Goal: Check status: Check status

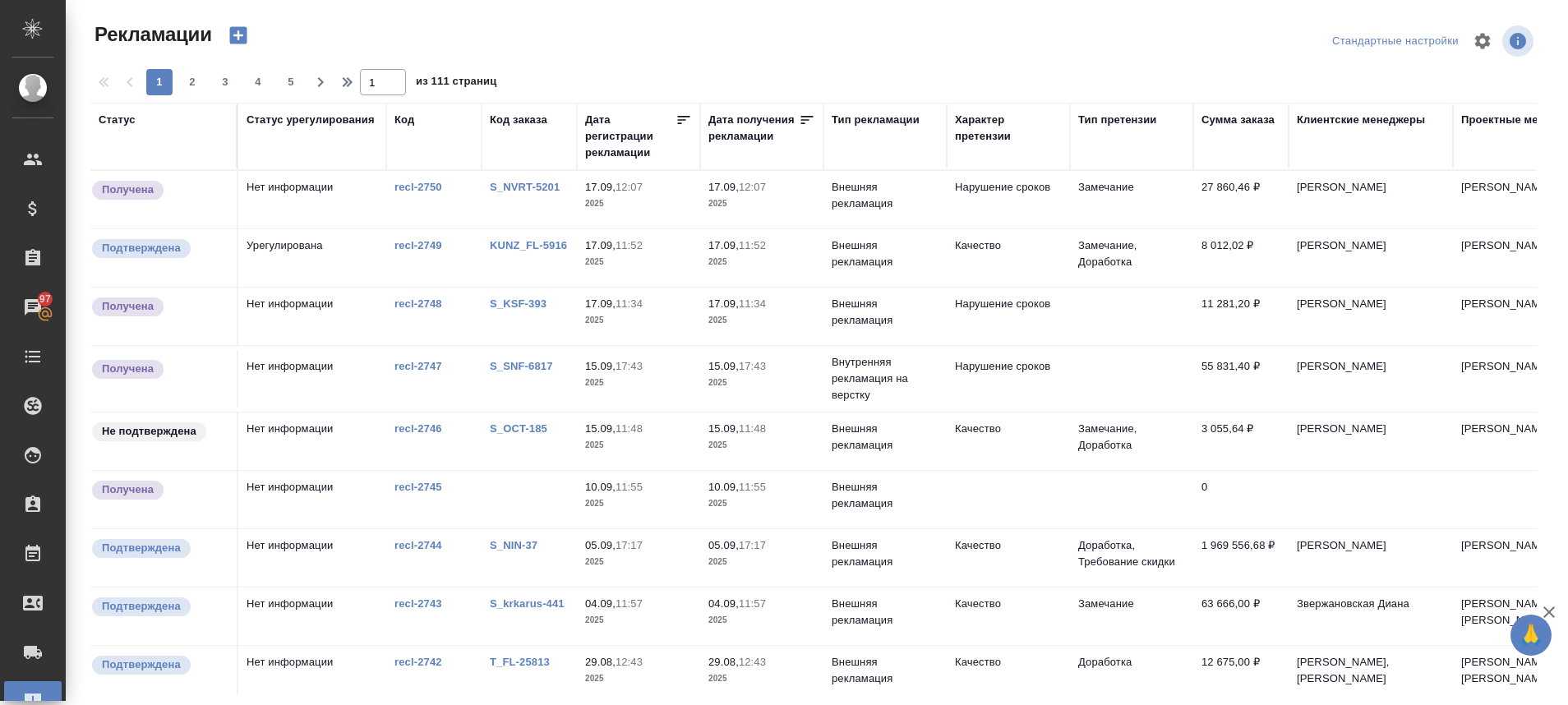
click at [543, 242] on link "KUNZ_FL-5916" at bounding box center [527, 245] width 77 height 12
click at [541, 187] on link "S_NVRT-5201" at bounding box center [525, 187] width 70 height 12
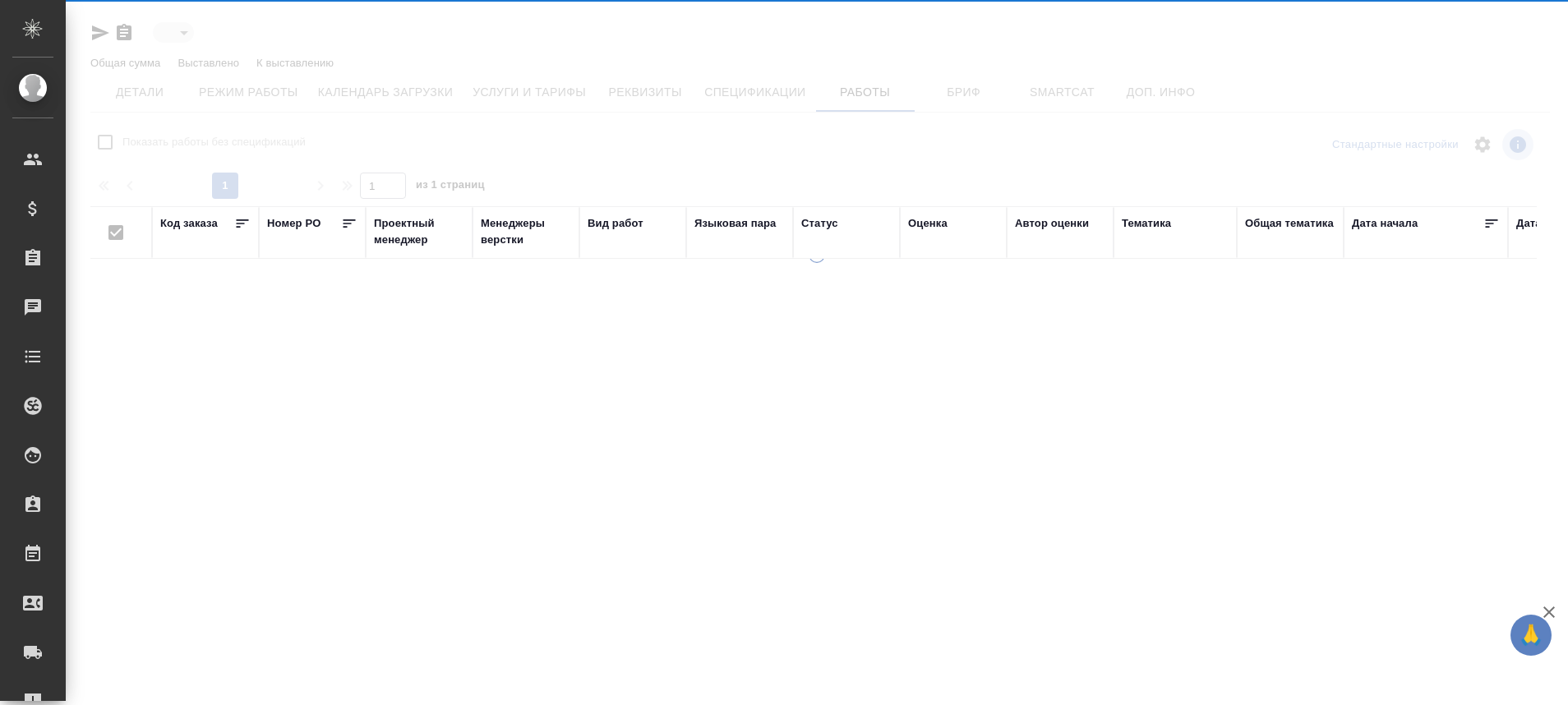
type input "active"
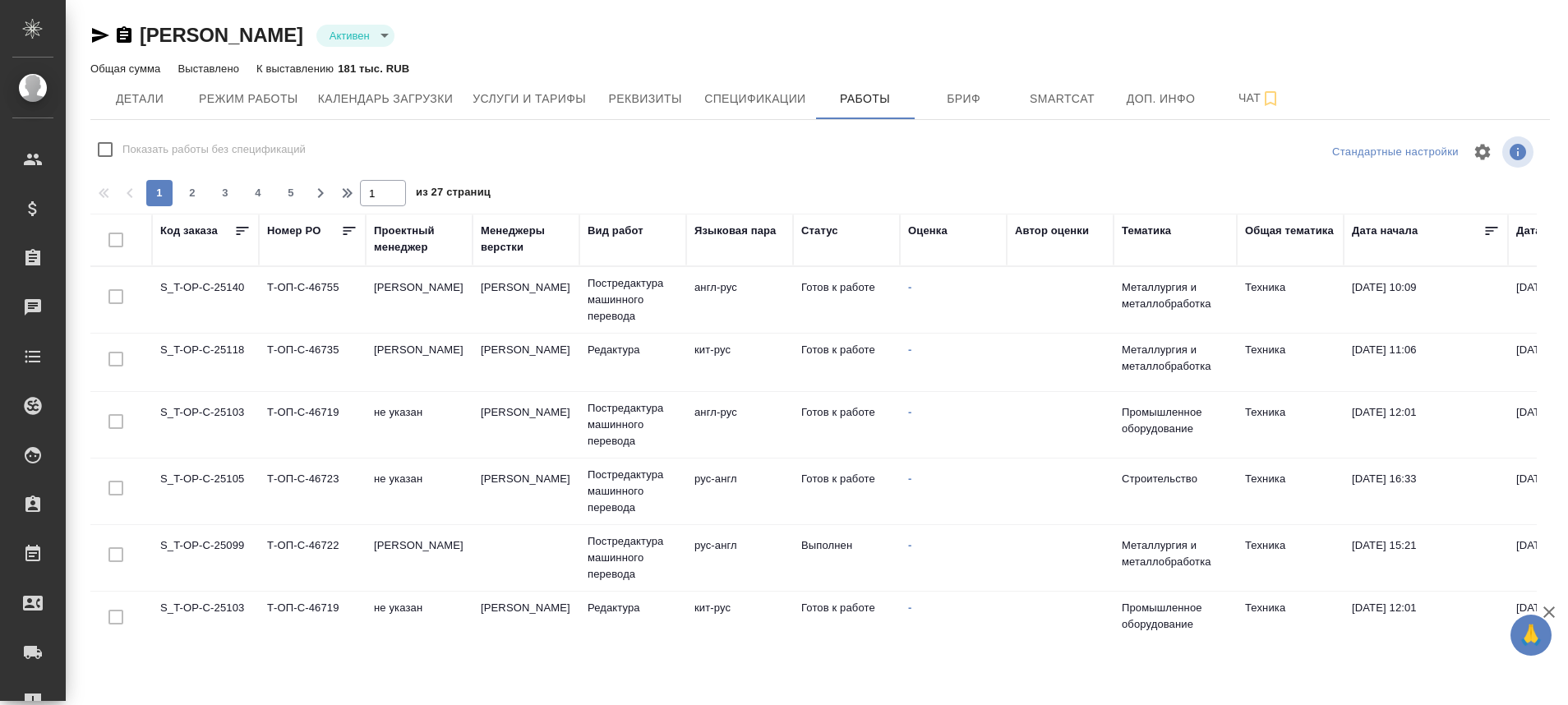
checkbox input "false"
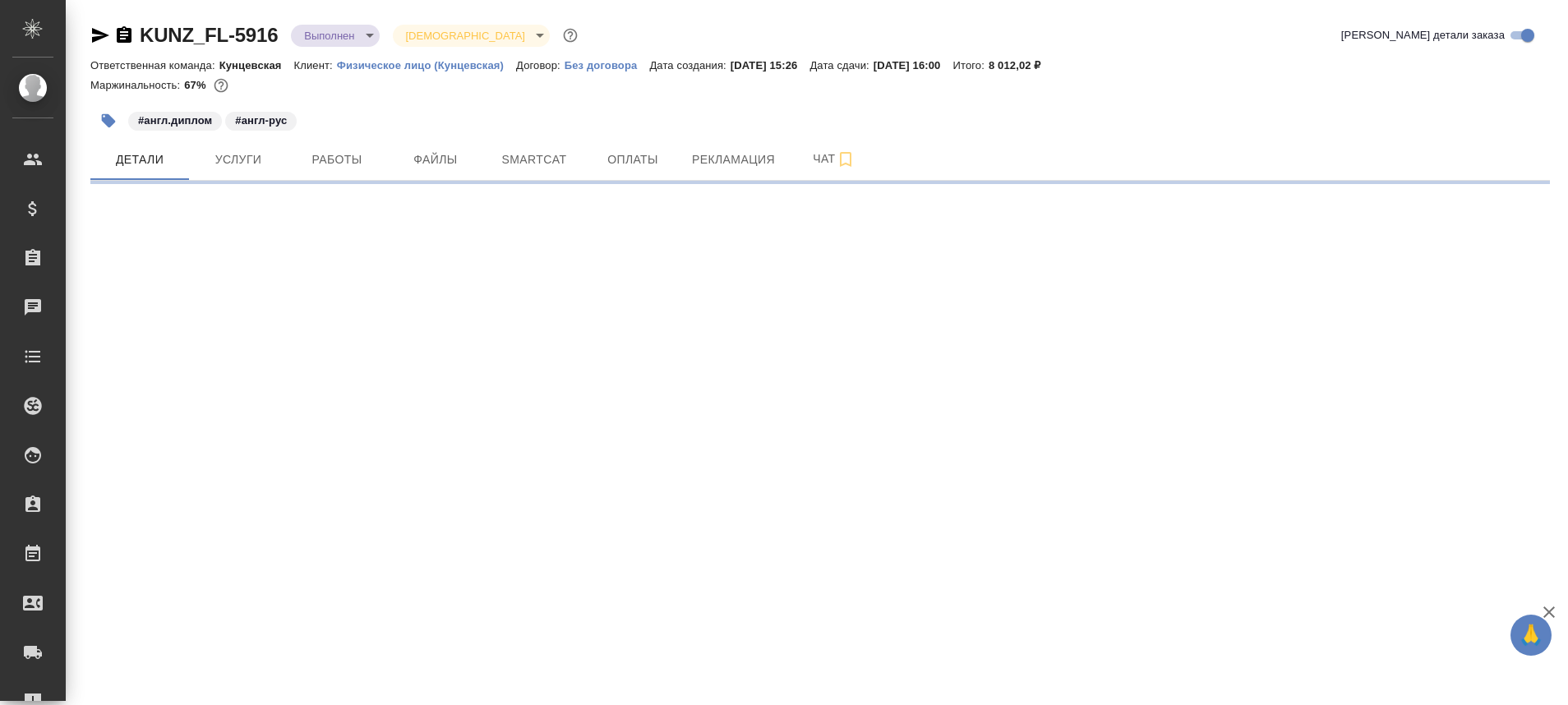
select select "RU"
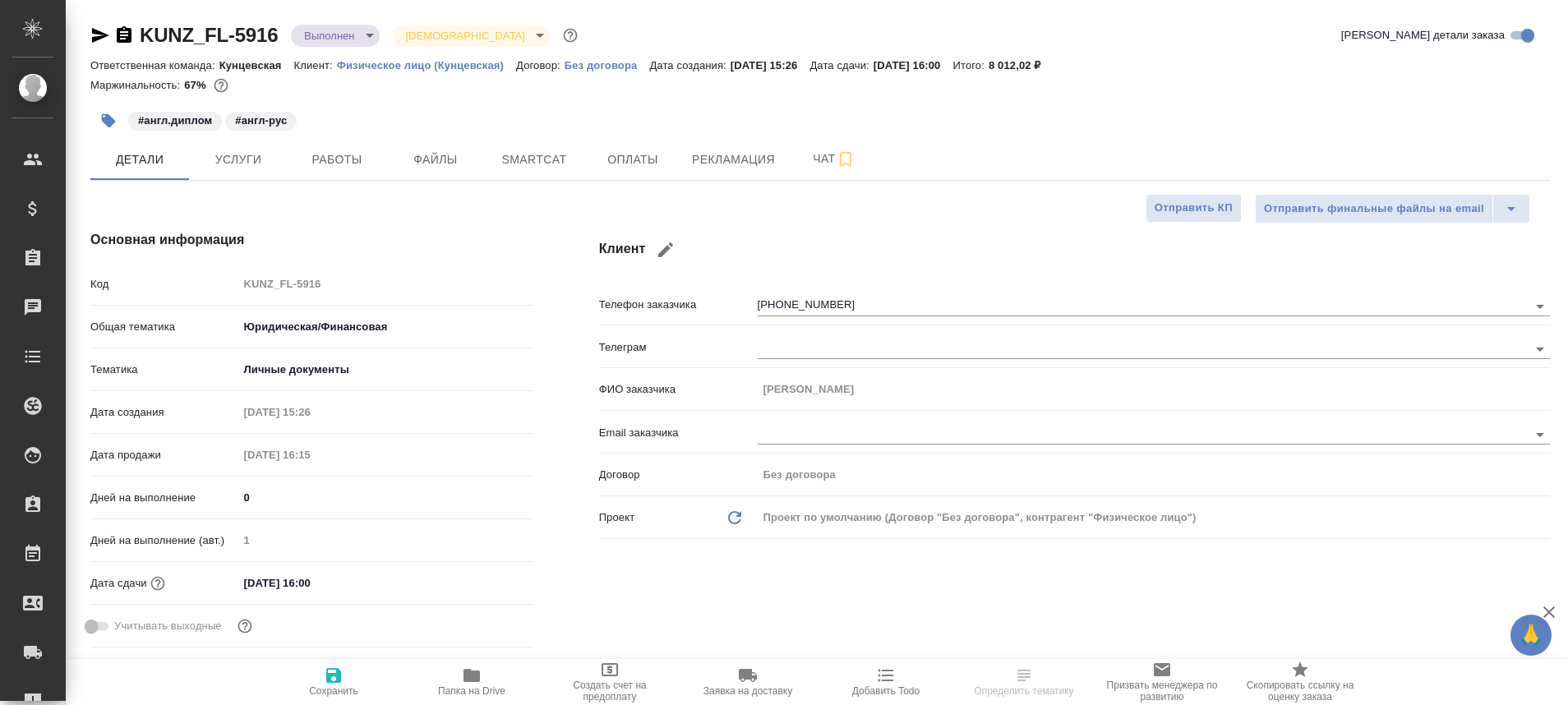
type textarea "x"
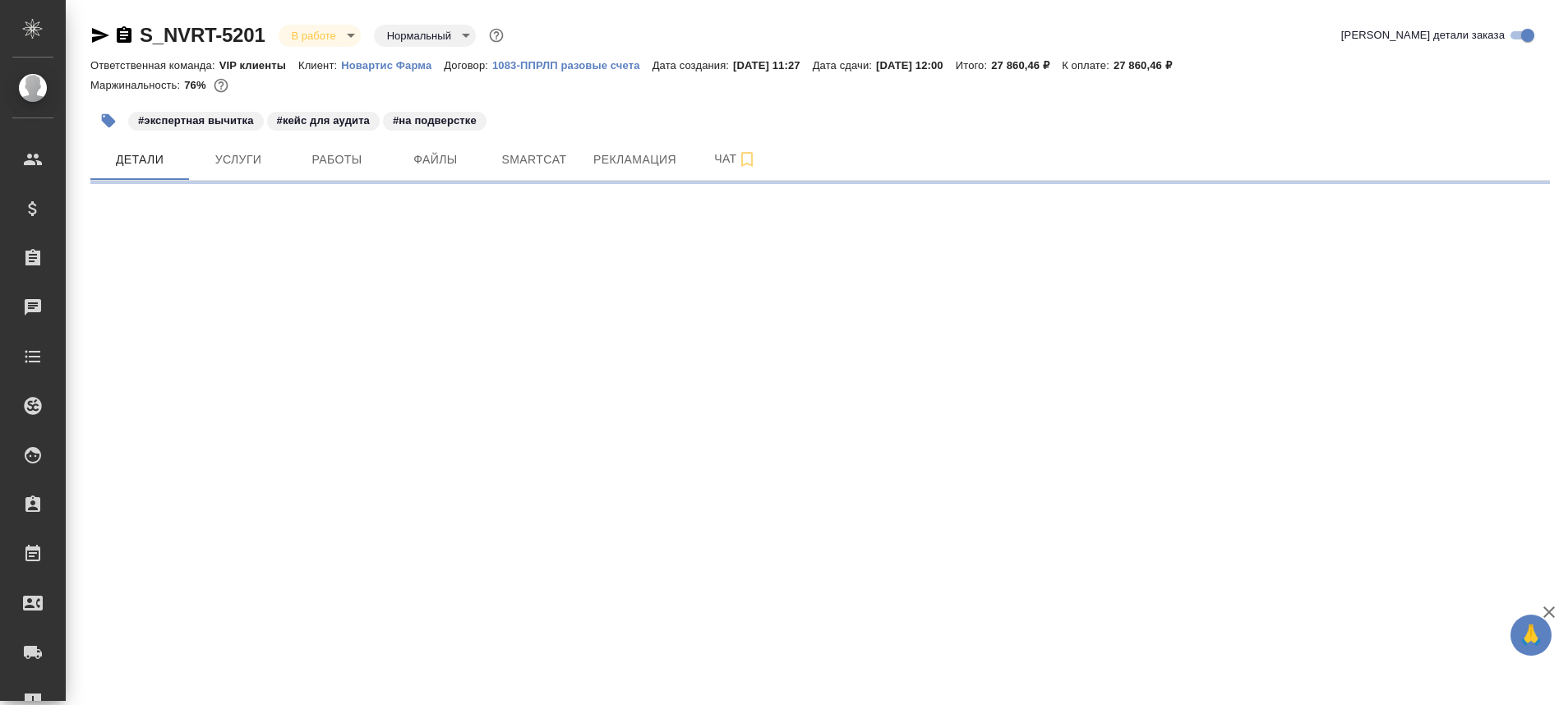
select select "RU"
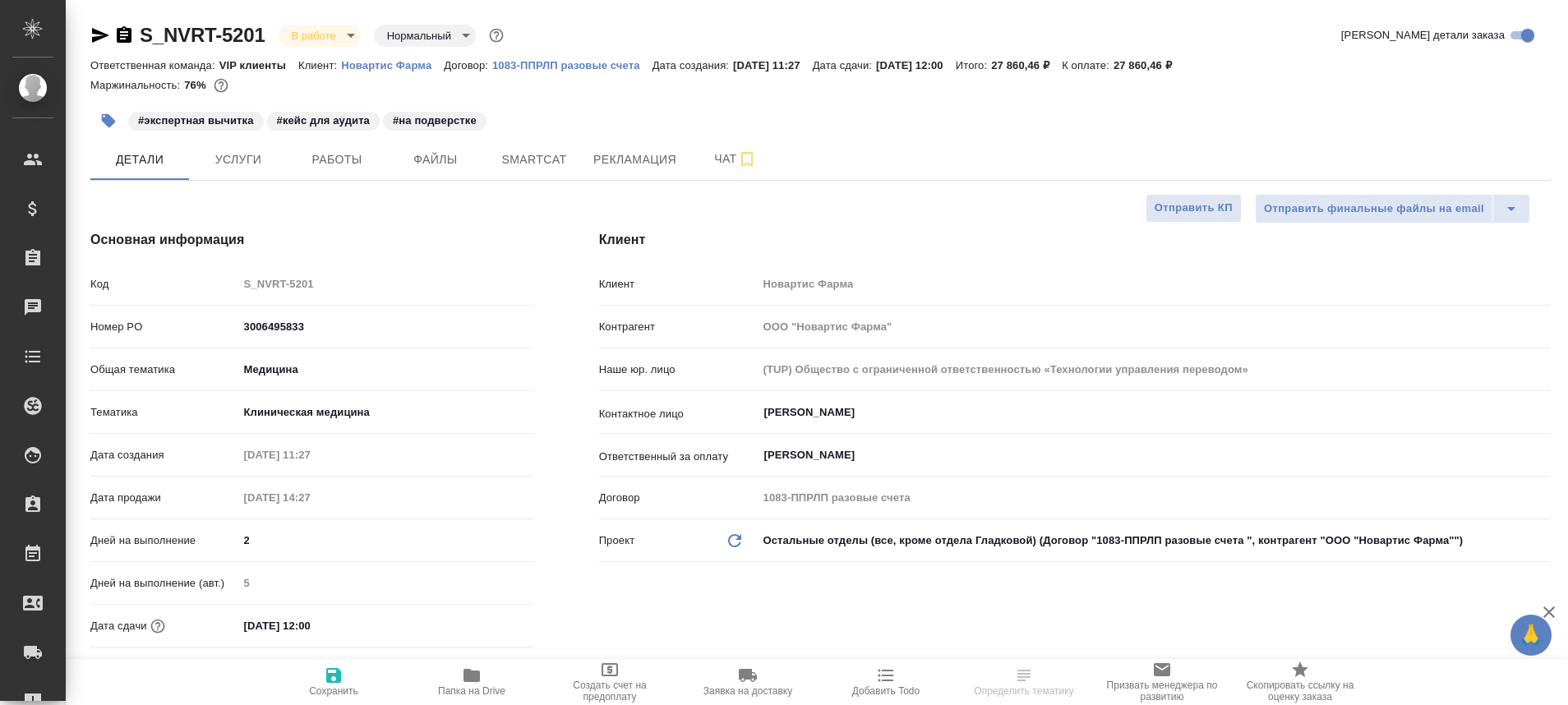
type textarea "x"
